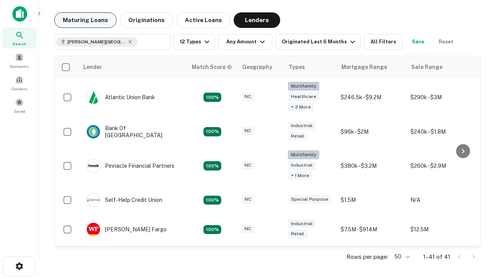
click at [85, 20] on button "Maturing Loans" at bounding box center [85, 19] width 62 height 15
